Goal: Task Accomplishment & Management: Complete application form

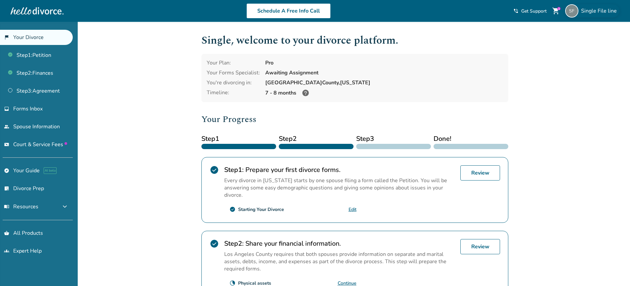
click at [578, 11] on img at bounding box center [571, 10] width 13 height 13
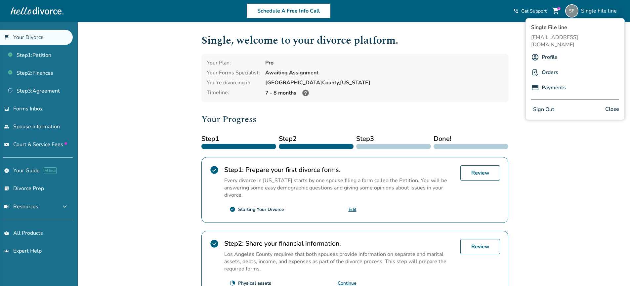
click at [580, 10] on div "Single File line" at bounding box center [592, 10] width 54 height 13
click at [490, 38] on h1 "Single , welcome to your divorce platform." at bounding box center [354, 40] width 307 height 16
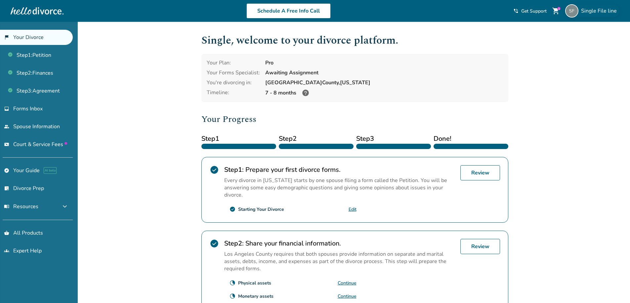
click at [570, 13] on img at bounding box center [571, 10] width 13 height 13
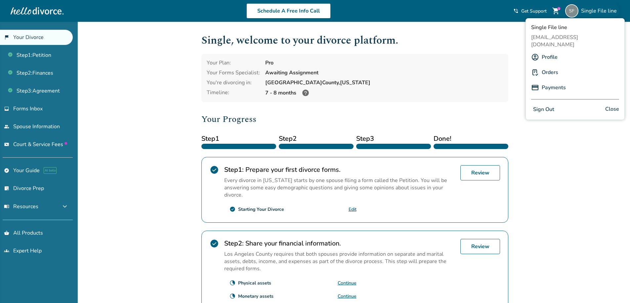
click at [570, 13] on img at bounding box center [571, 10] width 13 height 13
click at [119, 113] on div "Added to cart Single , welcome to your divorce platform. Your Plan: Pro Your Fo…" at bounding box center [315, 251] width 630 height 458
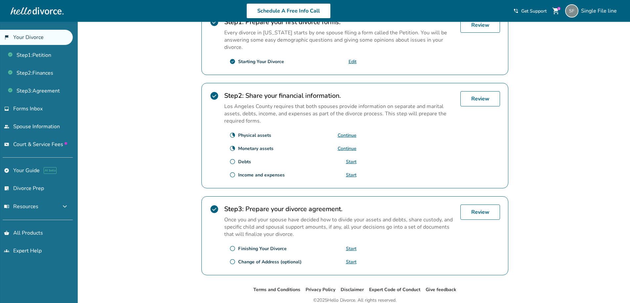
scroll to position [165, 0]
